Goal: Task Accomplishment & Management: Complete application form

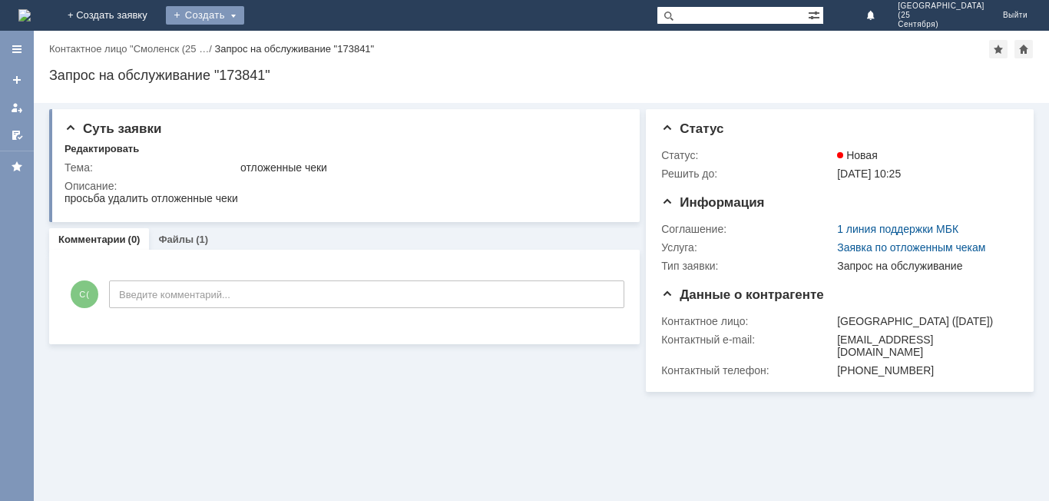
click at [244, 22] on div "Создать" at bounding box center [205, 15] width 78 height 18
drag, startPoint x: 331, startPoint y: 59, endPoint x: 333, endPoint y: 77, distance: 17.7
click at [333, 75] on div "На домашнюю + Создать заявку Создать Заявка Смоленск ([DATE]) Выйти Версия: 4.1…" at bounding box center [524, 250] width 1049 height 501
click at [333, 75] on div "Запрос на обслуживание "173841"" at bounding box center [541, 75] width 985 height 15
click at [244, 19] on div "Создать" at bounding box center [205, 15] width 78 height 18
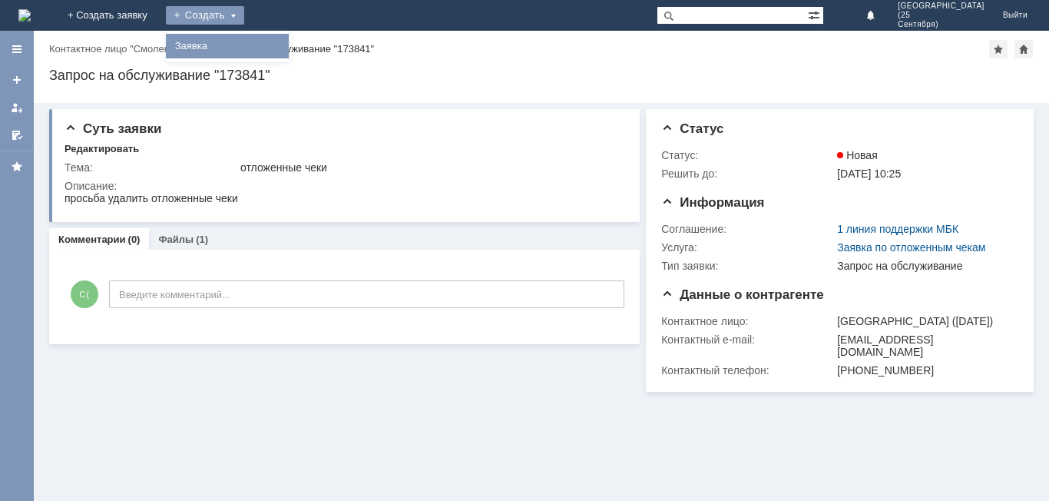
click at [286, 41] on link "Заявка" at bounding box center [227, 46] width 117 height 18
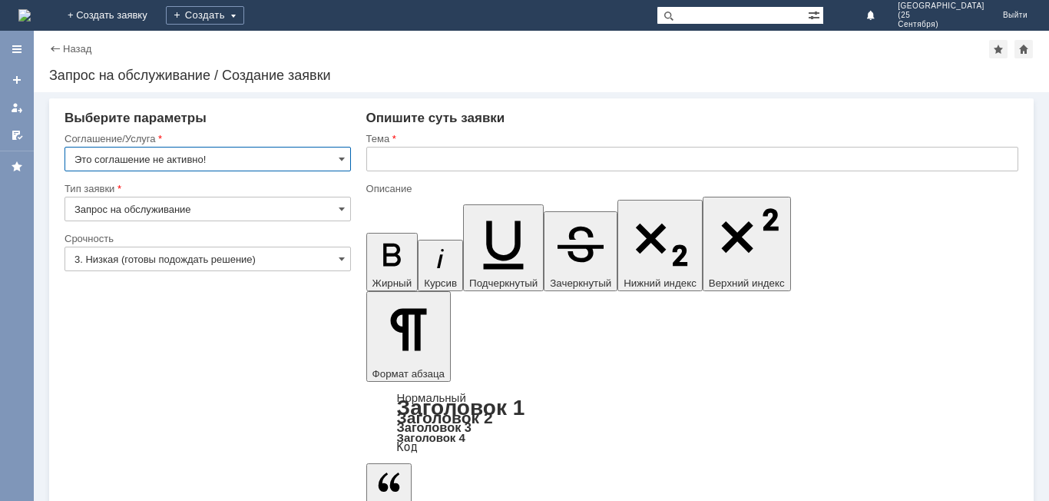
click at [279, 152] on input "Это соглашение не активно!" at bounding box center [208, 159] width 286 height 25
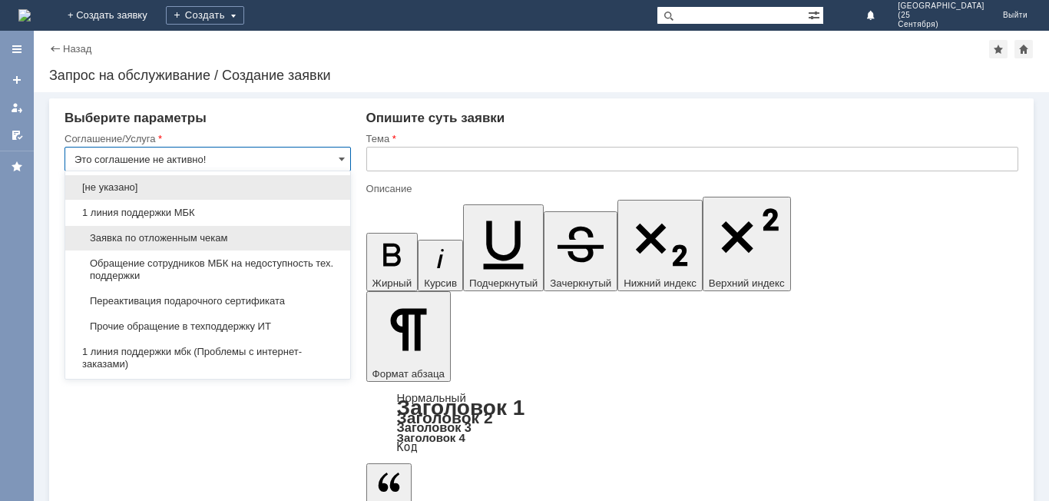
click at [242, 231] on div "Заявка по отложенным чекам" at bounding box center [207, 238] width 285 height 25
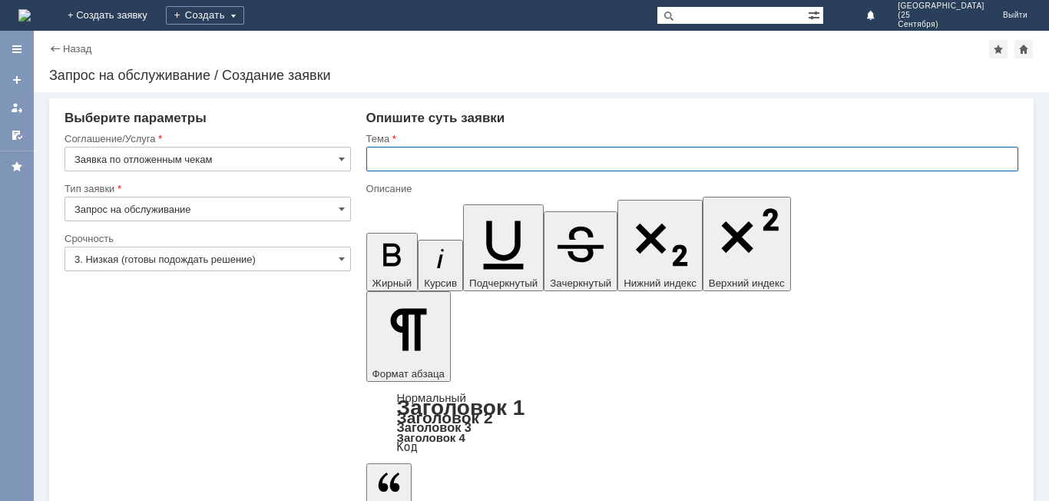
click at [392, 151] on input "text" at bounding box center [692, 159] width 652 height 25
type input "Заявка по отложенным чекам"
drag, startPoint x: 478, startPoint y: 152, endPoint x: 303, endPoint y: 179, distance: 177.2
type input "отложенные чеки"
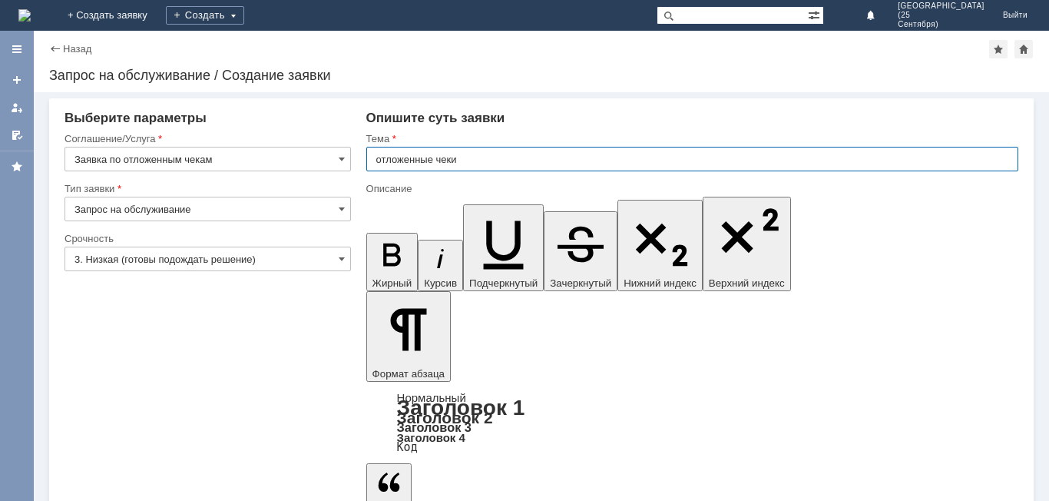
click at [154, 273] on div at bounding box center [208, 276] width 286 height 11
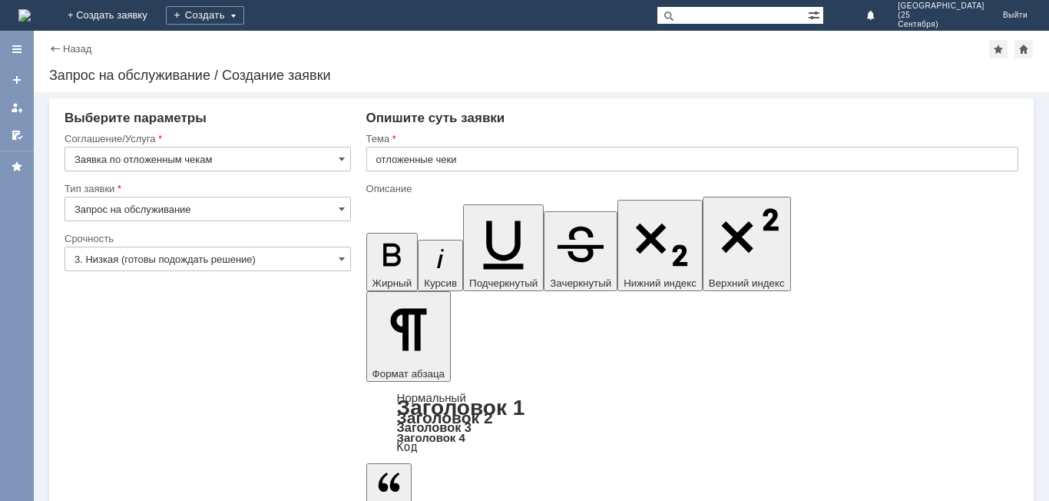
click at [161, 260] on input "3. Низкая (готовы подождать решение)" at bounding box center [208, 259] width 286 height 25
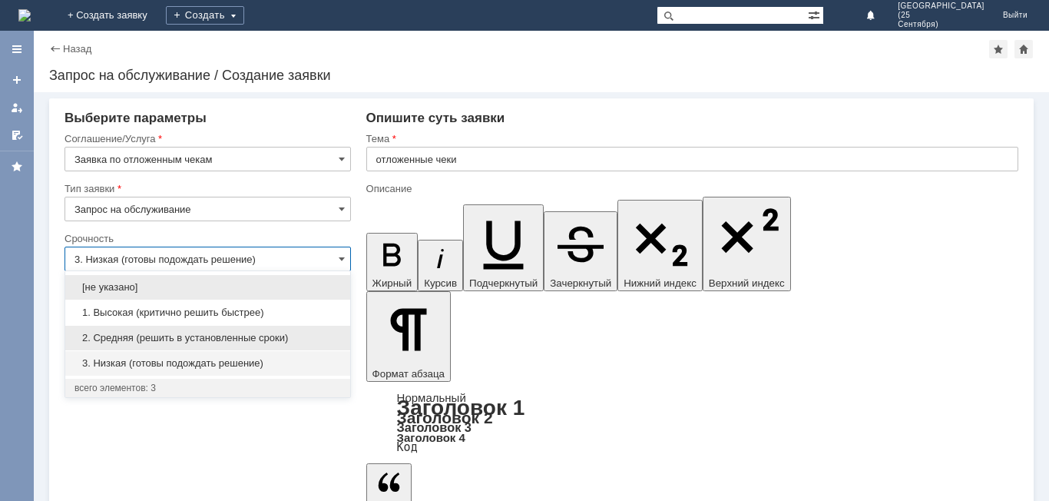
click at [163, 330] on div "2. Средняя (решить в установленные сроки)" at bounding box center [207, 338] width 285 height 25
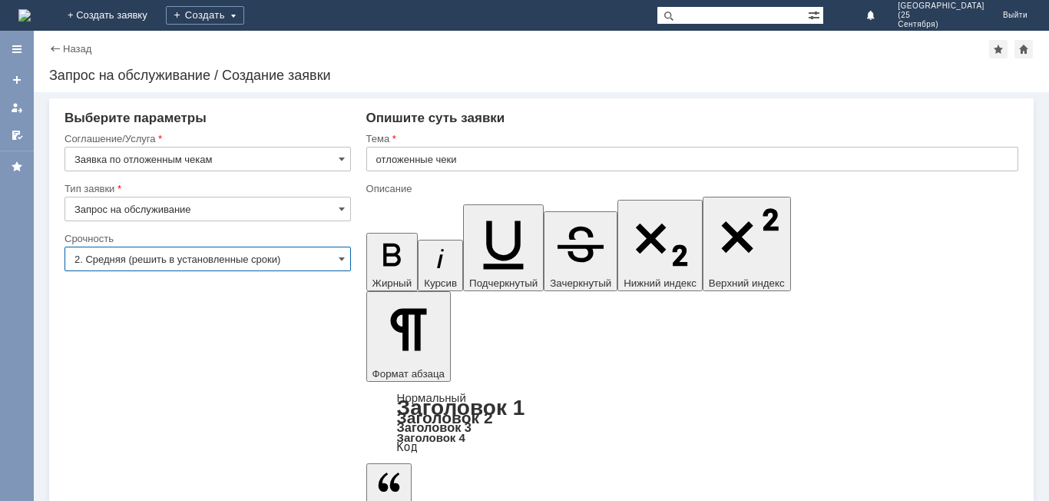
type input "2. Средняя (решить в установленные сроки)"
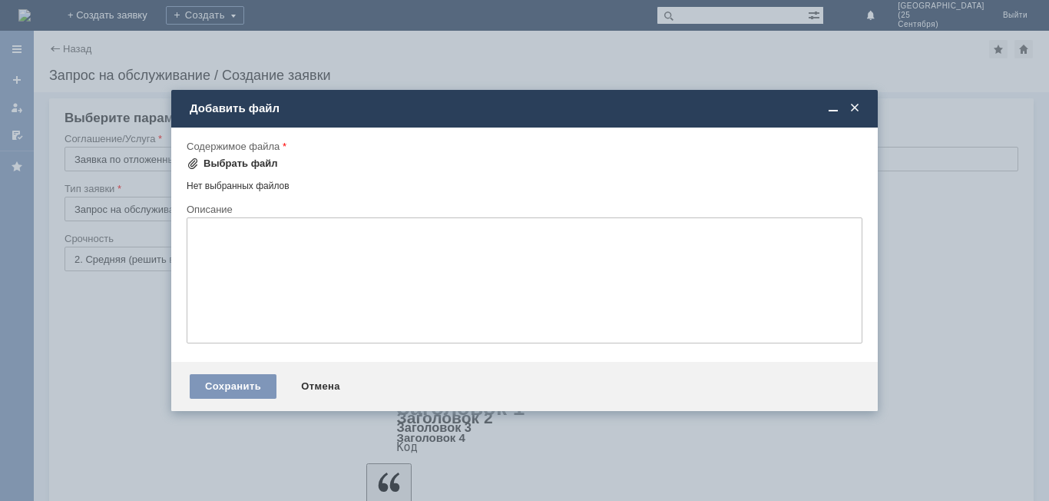
click at [247, 160] on div "Выбрать файл" at bounding box center [241, 163] width 74 height 12
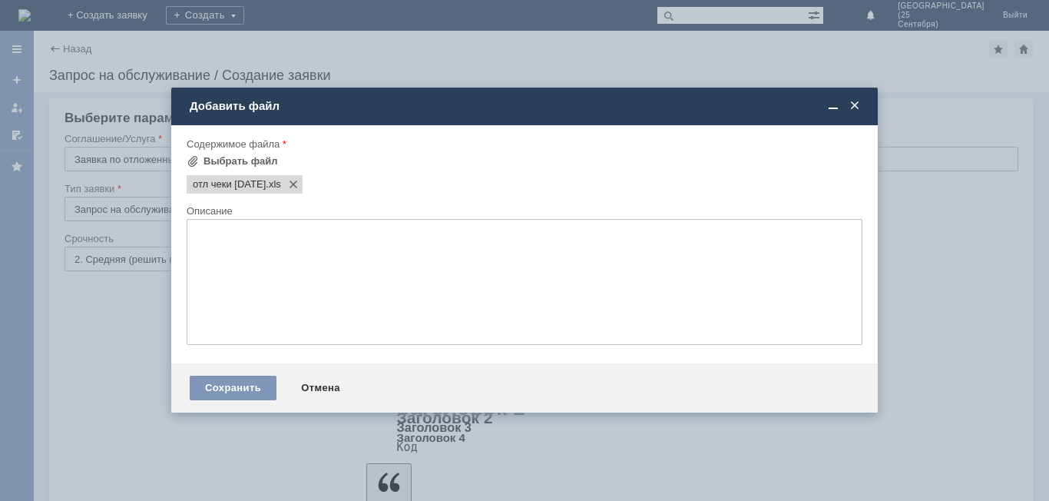
scroll to position [0, 0]
click at [260, 396] on div "Сохранить" at bounding box center [233, 388] width 87 height 25
